Goal: Navigation & Orientation: Find specific page/section

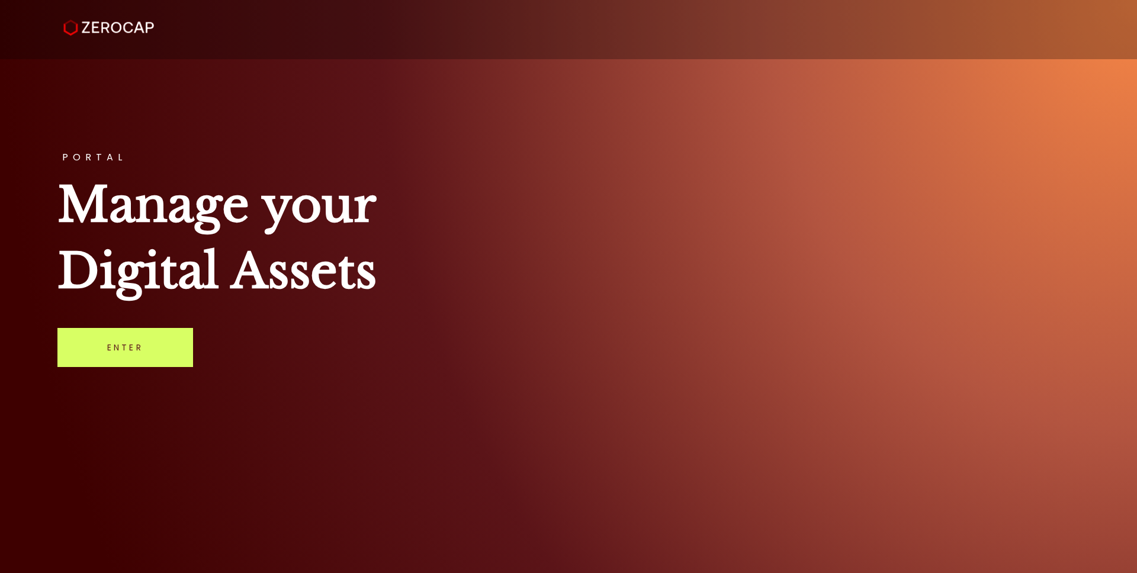
click at [130, 429] on div "PORTAL Manage your Digital Assets Enter" at bounding box center [568, 286] width 1137 height 573
click at [136, 354] on link "Enter" at bounding box center [125, 347] width 136 height 39
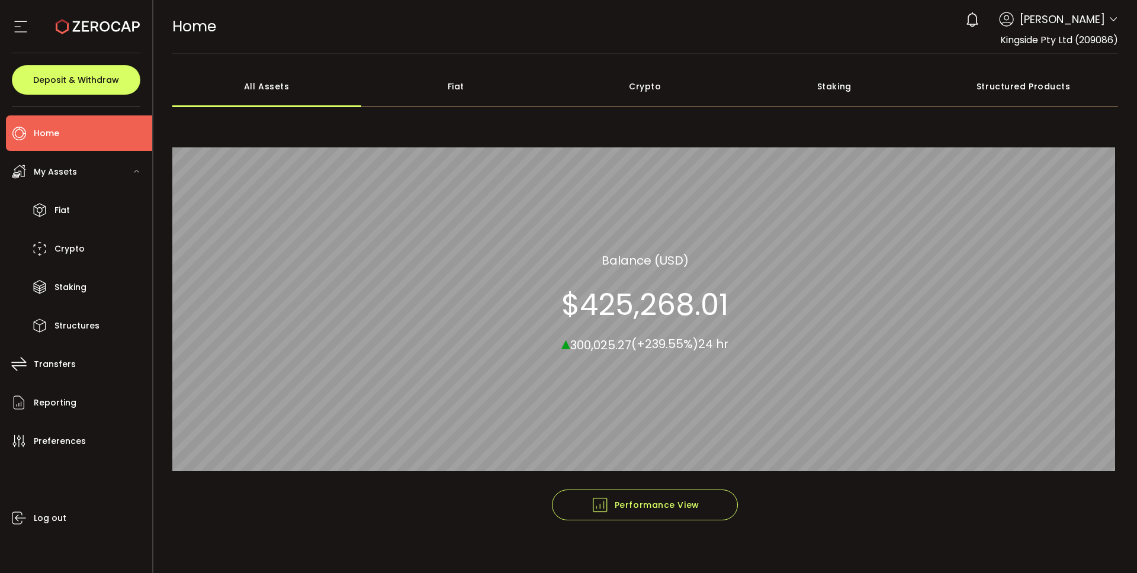
click at [52, 128] on span "Home" at bounding box center [46, 133] width 25 height 17
